Goal: Task Accomplishment & Management: Manage account settings

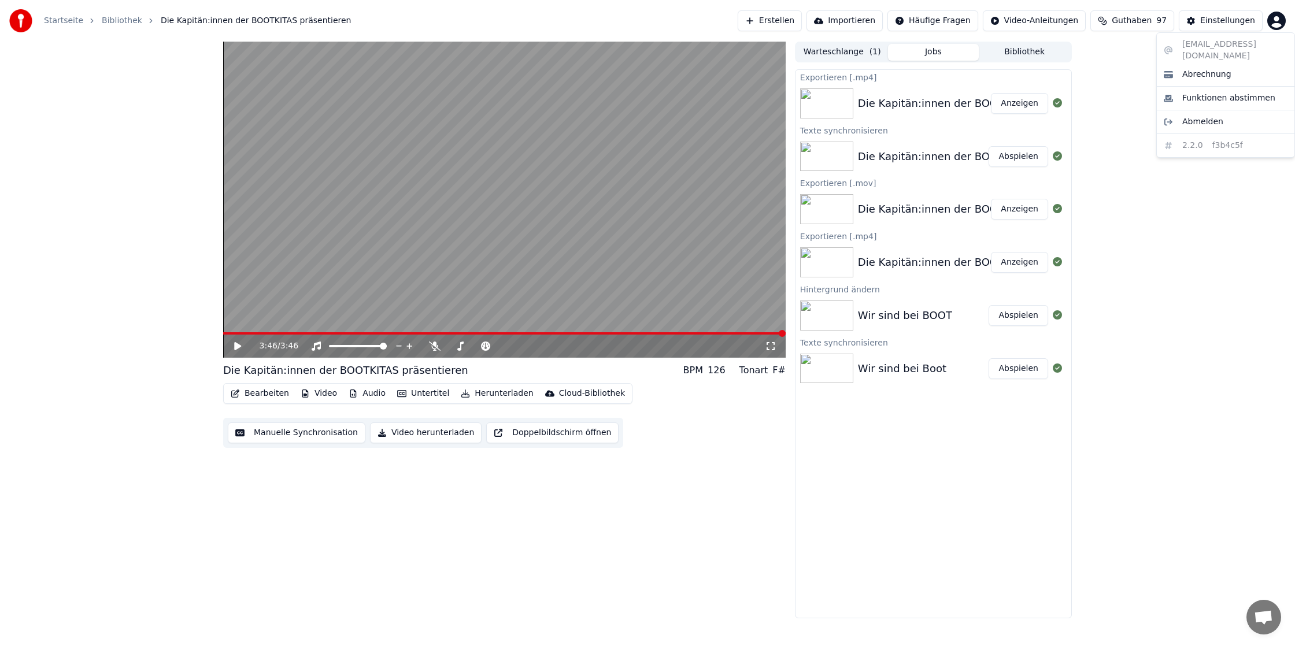
click at [1278, 21] on html "Startseite Bibliothek Die Kapitän:innen der BOOTKITAS präsentieren Erstellen Im…" at bounding box center [647, 323] width 1295 height 646
click at [1215, 69] on div "Abrechnung" at bounding box center [1225, 74] width 133 height 19
click at [1276, 19] on html "Startseite Bibliothek Die Kapitän:innen der BOOTKITAS präsentieren Erstellen Im…" at bounding box center [647, 323] width 1295 height 646
click at [1222, 23] on html "Startseite Bibliothek Die Kapitän:innen der BOOTKITAS präsentieren Erstellen Im…" at bounding box center [647, 323] width 1295 height 646
click at [1222, 23] on div "Einstellungen" at bounding box center [1227, 21] width 55 height 12
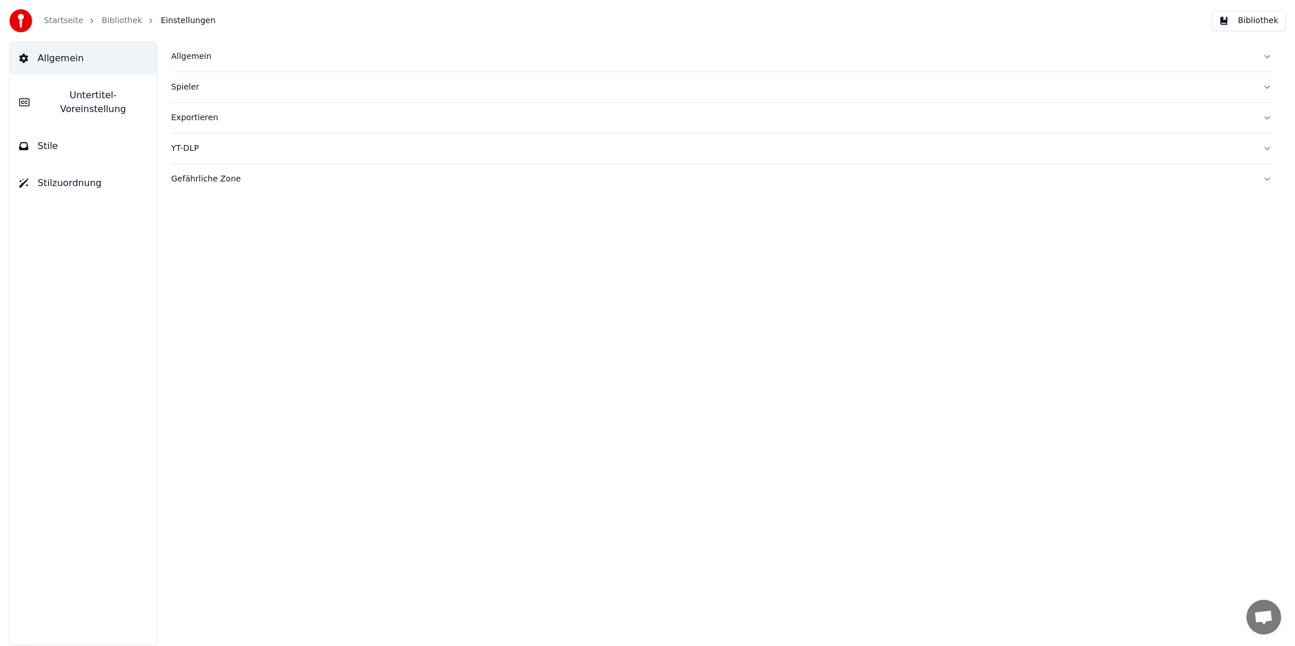
click at [111, 20] on link "Bibliothek" at bounding box center [122, 21] width 40 height 12
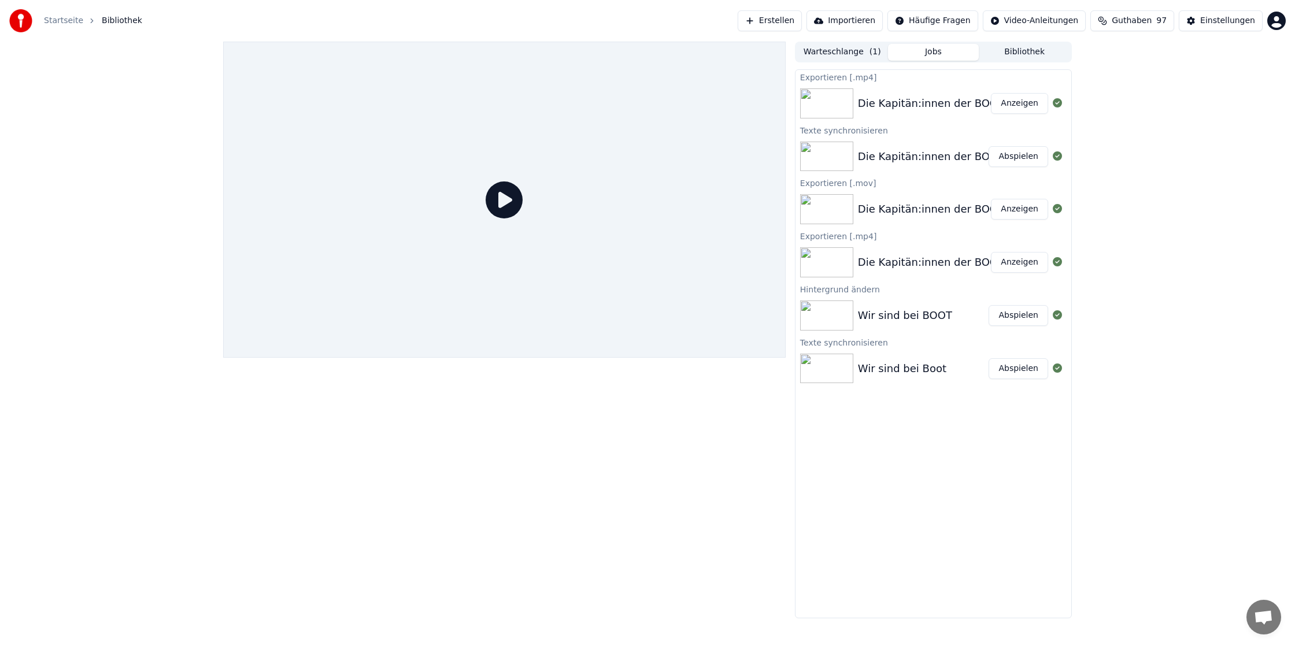
click at [48, 21] on link "Startseite" at bounding box center [63, 21] width 39 height 12
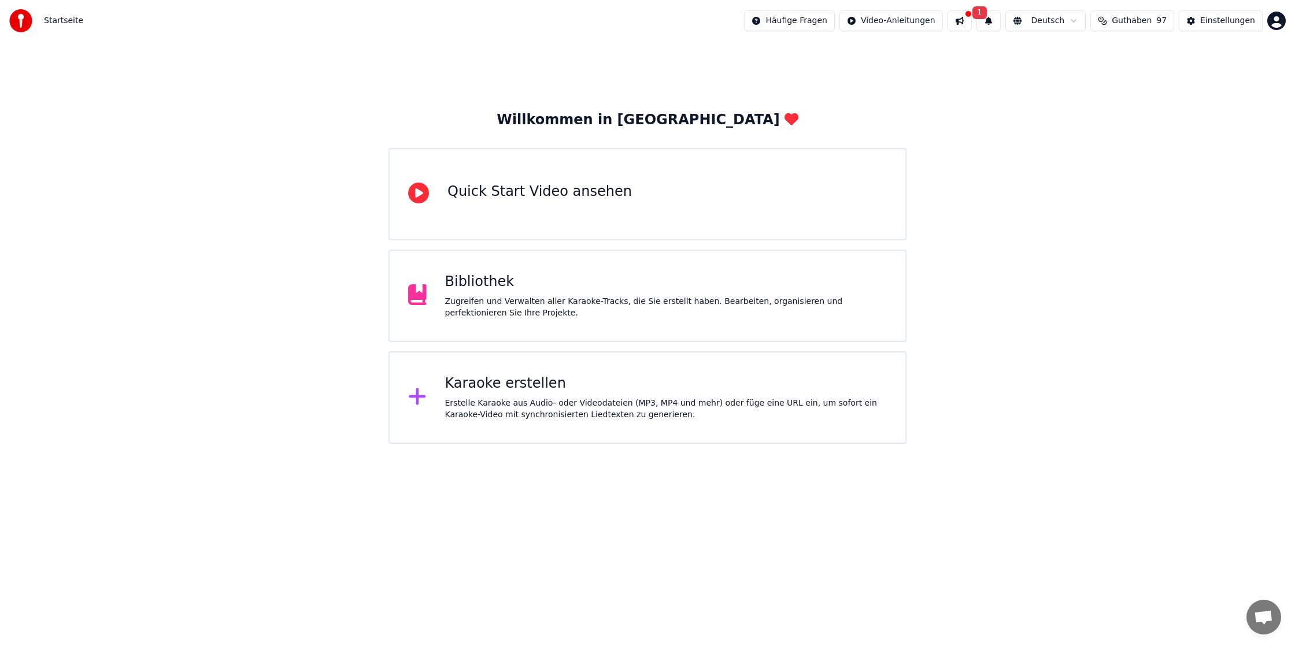
click at [1281, 22] on html "Startseite Häufige Fragen Video-Anleitungen 1 Deutsch Guthaben 97 Einstellungen…" at bounding box center [647, 222] width 1295 height 444
click at [1210, 43] on div "[EMAIL_ADDRESS][DOMAIN_NAME] Abrechnung Funktionen abstimmen Abmelden 2.2.0 f3b…" at bounding box center [1225, 94] width 139 height 125
click at [1215, 93] on span "Funktionen abstimmen" at bounding box center [1228, 99] width 93 height 12
